Goal: Task Accomplishment & Management: Complete application form

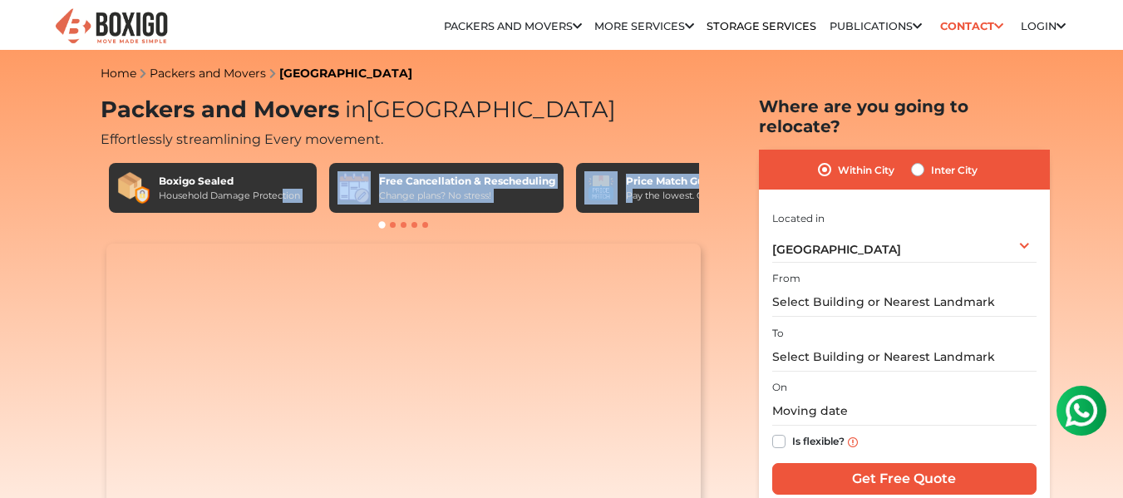
drag, startPoint x: 630, startPoint y: 204, endPoint x: 281, endPoint y: 204, distance: 349.3
click at [281, 204] on div "Boxigo Sealed Household Damage Protection Free Cancellation & Rescheduling Chan…" at bounding box center [404, 188] width 590 height 50
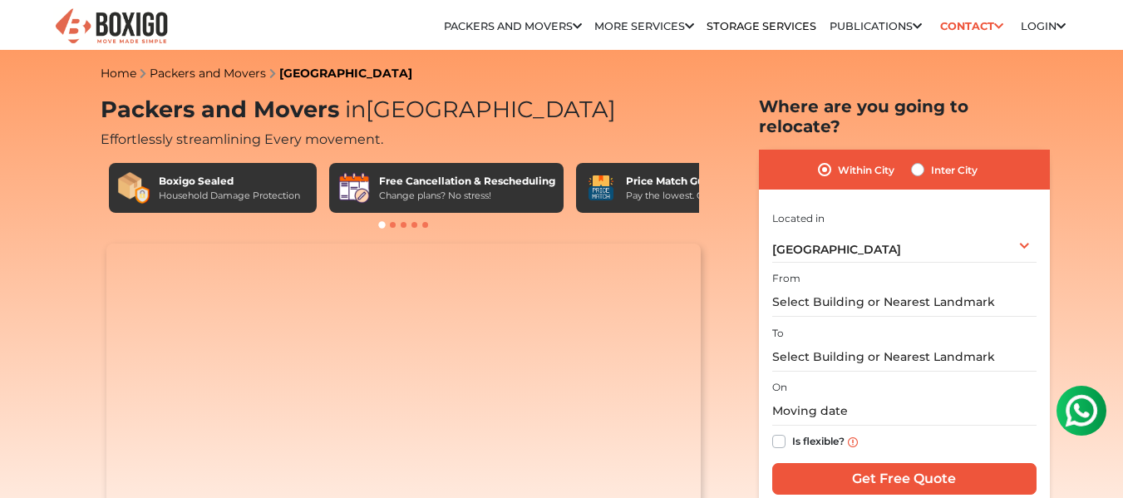
click at [388, 225] on div at bounding box center [404, 225] width 607 height 17
click at [394, 225] on span at bounding box center [393, 225] width 6 height 6
click at [393, 225] on span at bounding box center [393, 225] width 6 height 6
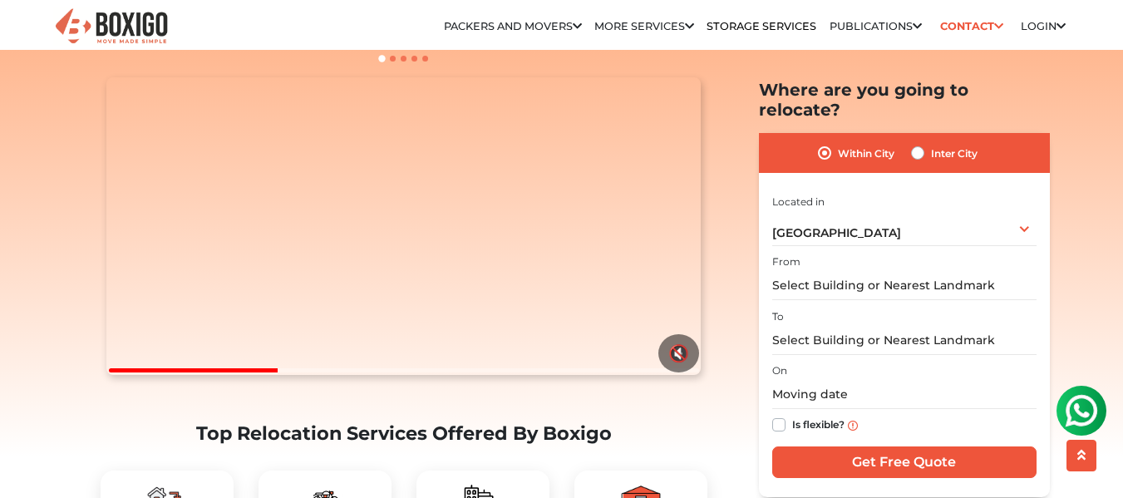
scroll to position [83, 0]
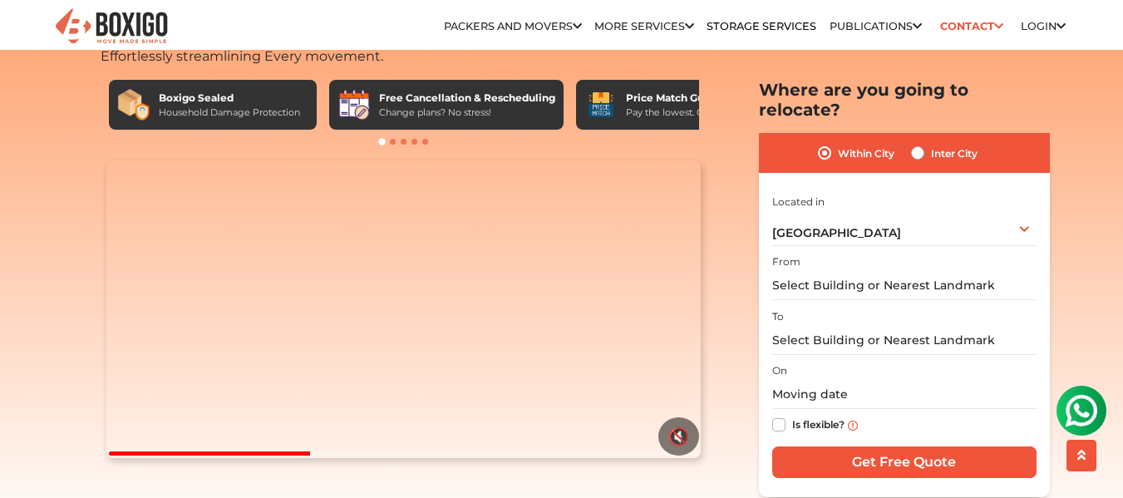
click at [838, 143] on label "Within City" at bounding box center [866, 153] width 57 height 20
click at [822, 143] on input "Within City" at bounding box center [824, 151] width 13 height 17
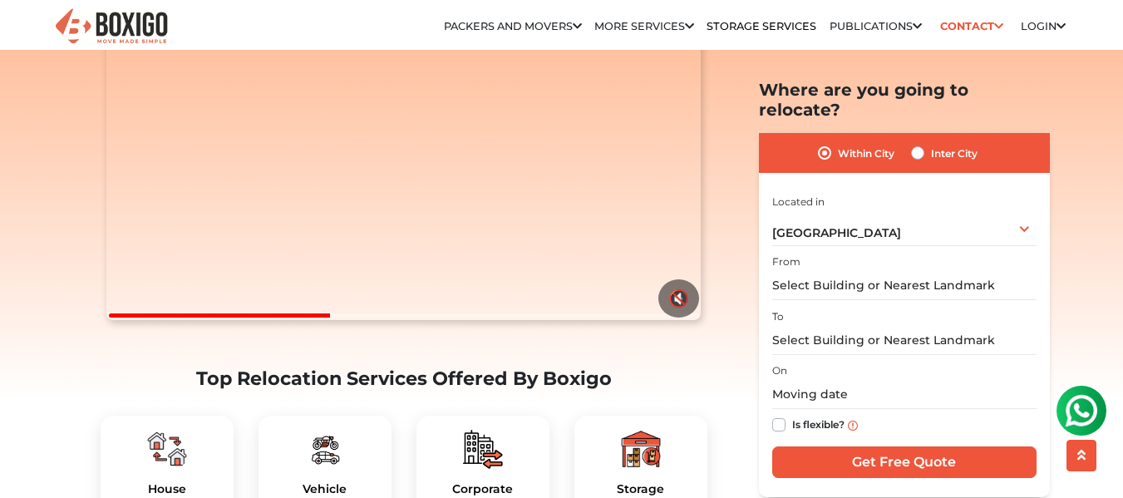
scroll to position [249, 0]
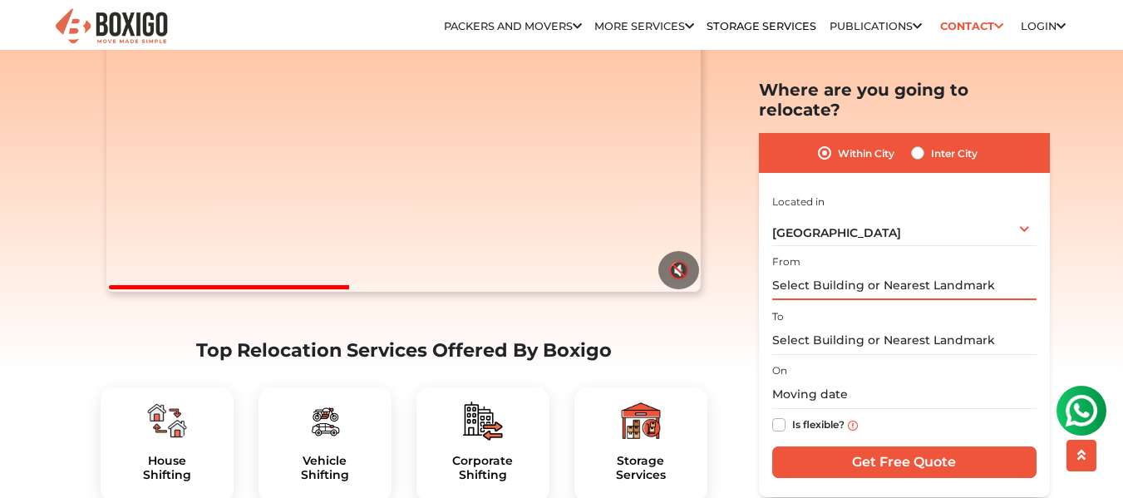
click at [810, 271] on input "text" at bounding box center [905, 285] width 264 height 29
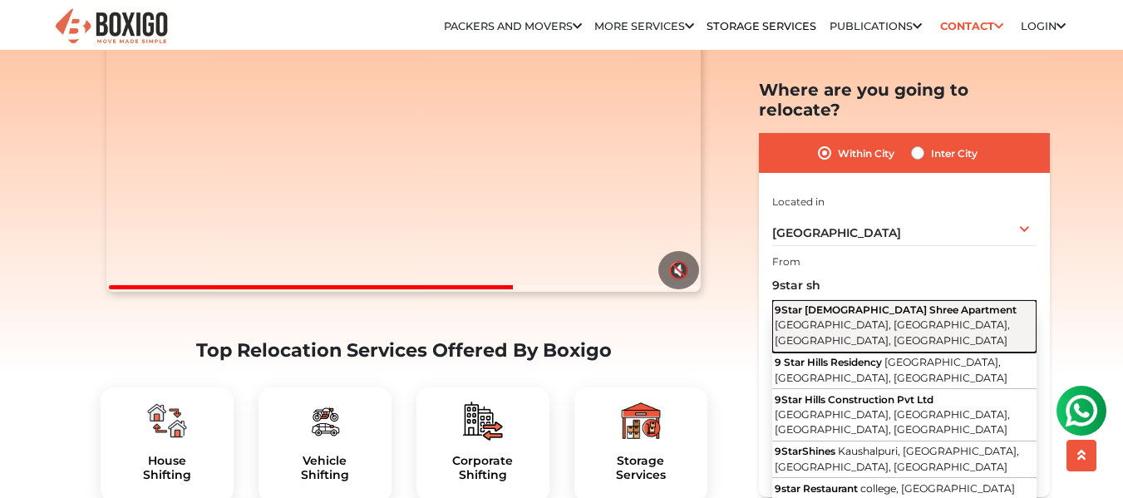
click at [864, 300] on button "[GEOGRAPHIC_DATA][DEMOGRAPHIC_DATA], [GEOGRAPHIC_DATA], [GEOGRAPHIC_DATA], [GEO…" at bounding box center [905, 326] width 264 height 52
type input "[STREET_ADDRESS][DEMOGRAPHIC_DATA]"
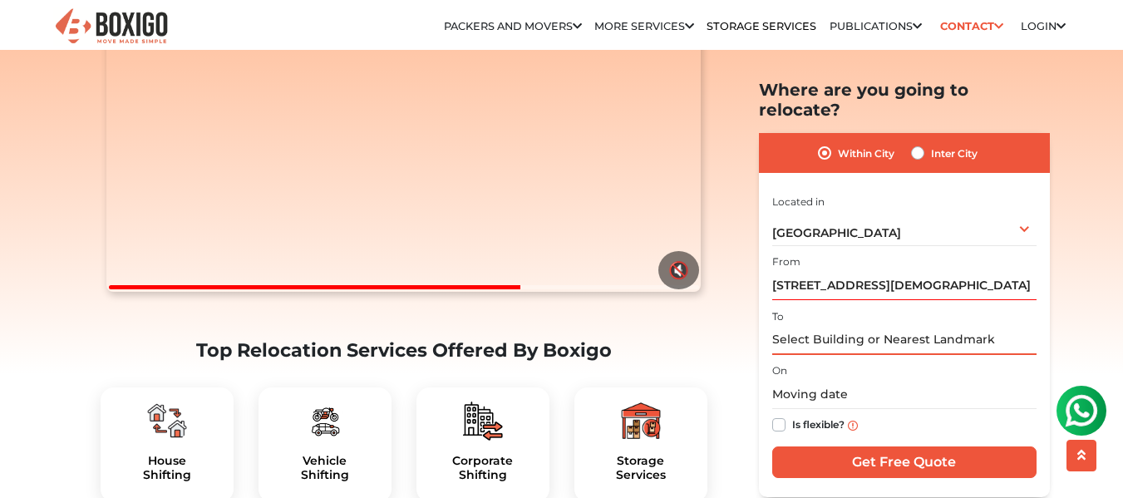
click at [859, 325] on input "text" at bounding box center [905, 339] width 264 height 29
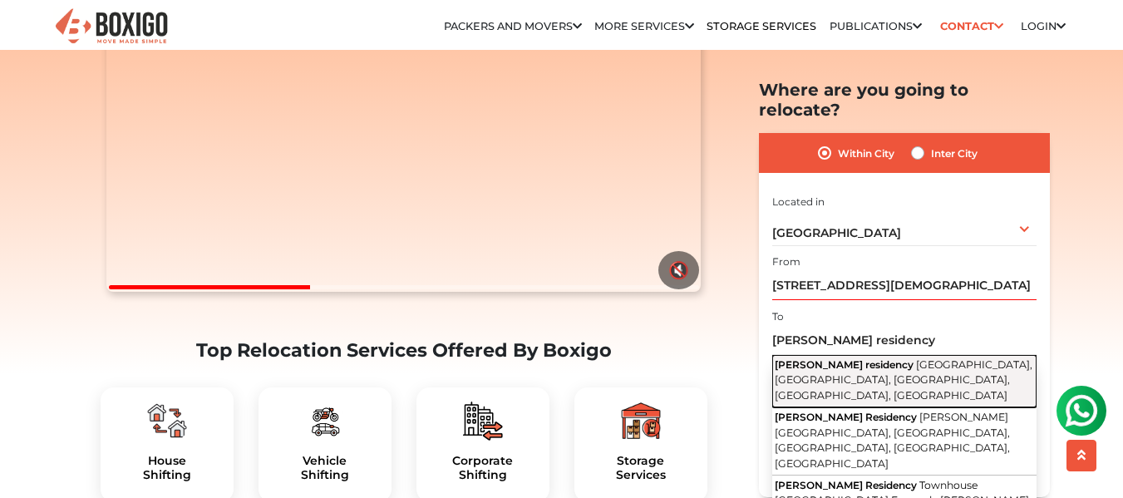
click at [933, 358] on span "[GEOGRAPHIC_DATA], [GEOGRAPHIC_DATA], [GEOGRAPHIC_DATA], [GEOGRAPHIC_DATA], [GE…" at bounding box center [904, 379] width 258 height 43
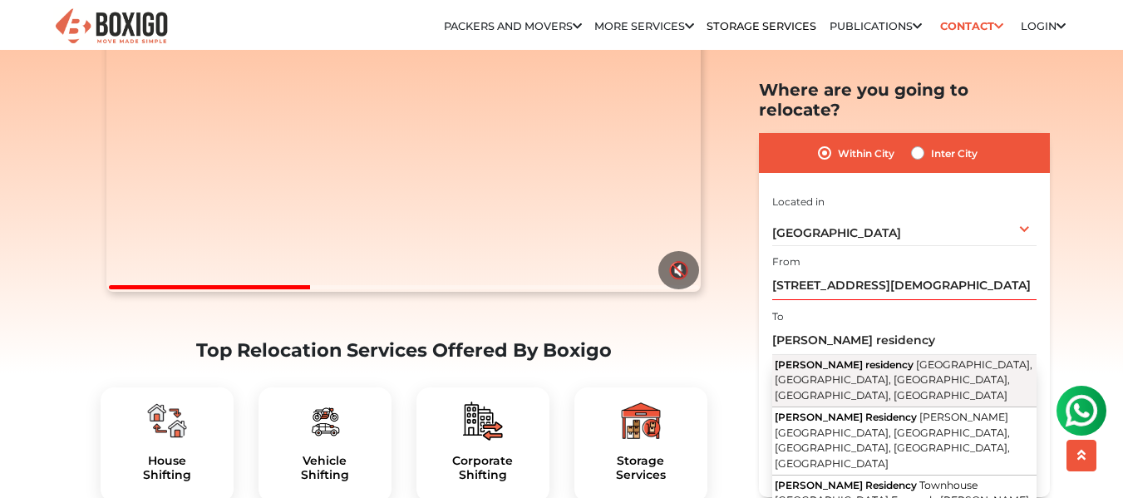
type input "[PERSON_NAME] residency, [GEOGRAPHIC_DATA], [GEOGRAPHIC_DATA], [GEOGRAPHIC_DATA…"
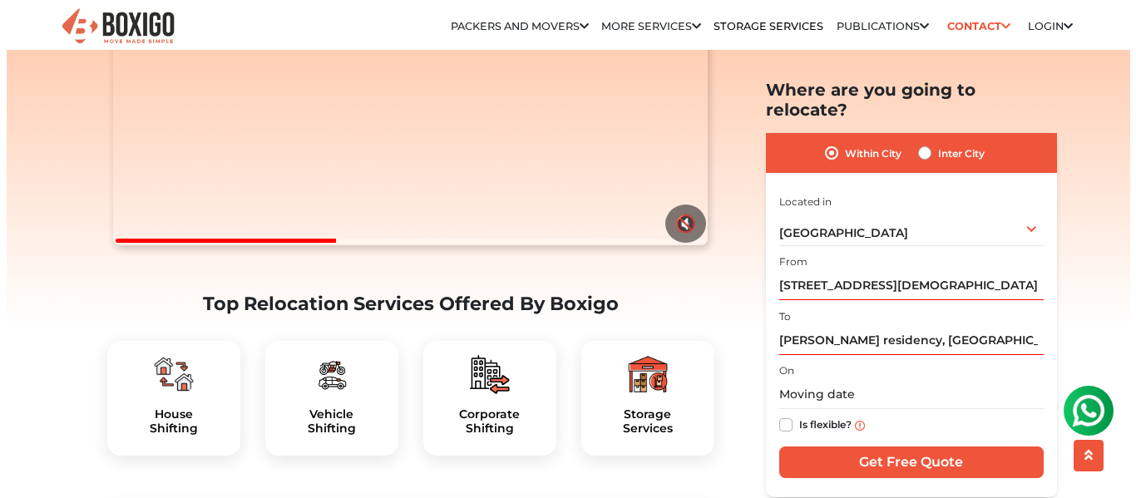
scroll to position [333, 0]
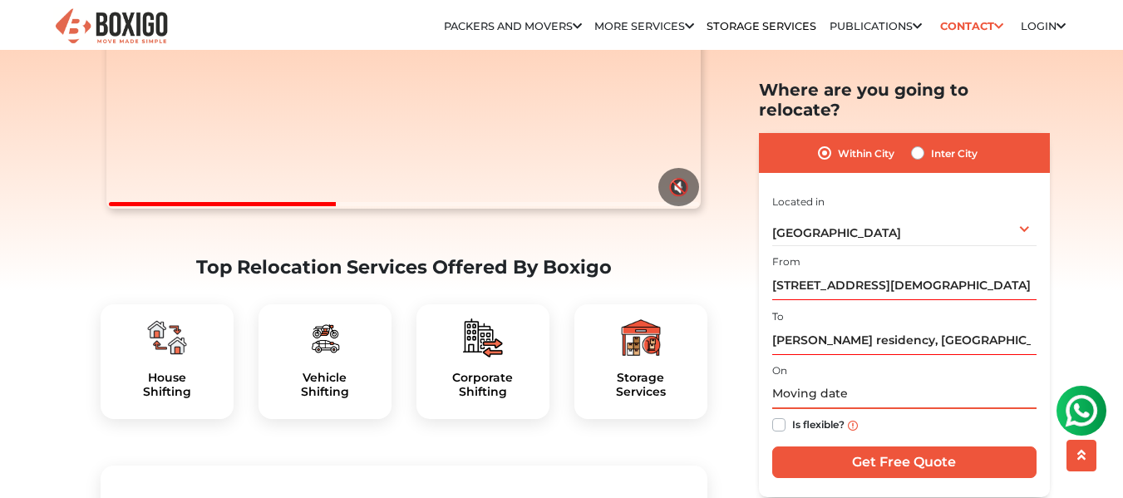
click at [853, 380] on input "text" at bounding box center [905, 394] width 264 height 29
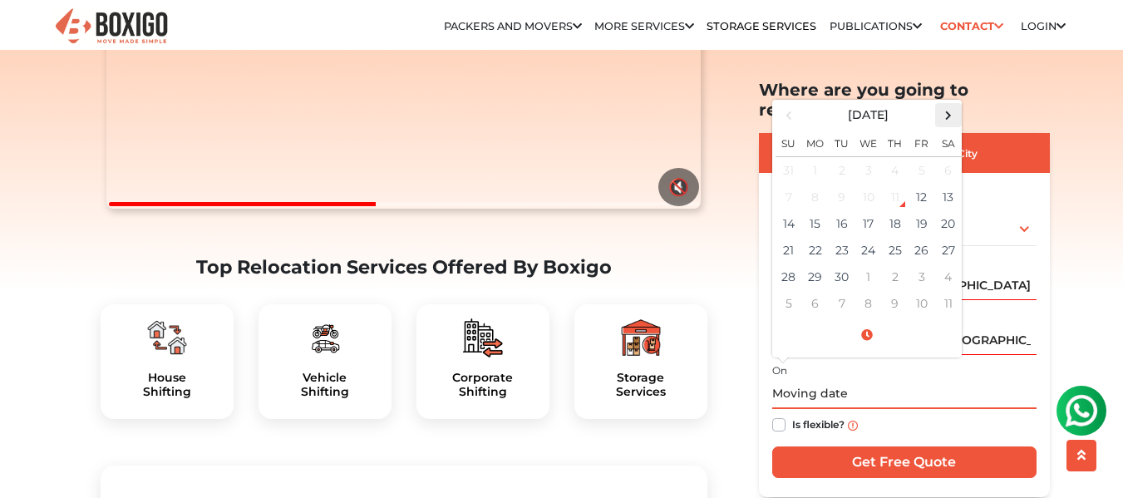
click at [942, 104] on span at bounding box center [948, 115] width 22 height 22
click at [943, 156] on td "4" at bounding box center [949, 169] width 27 height 27
type input "[DATE] 12:00 AM"
